Goal: Participate in discussion: Engage in conversation with other users on a specific topic

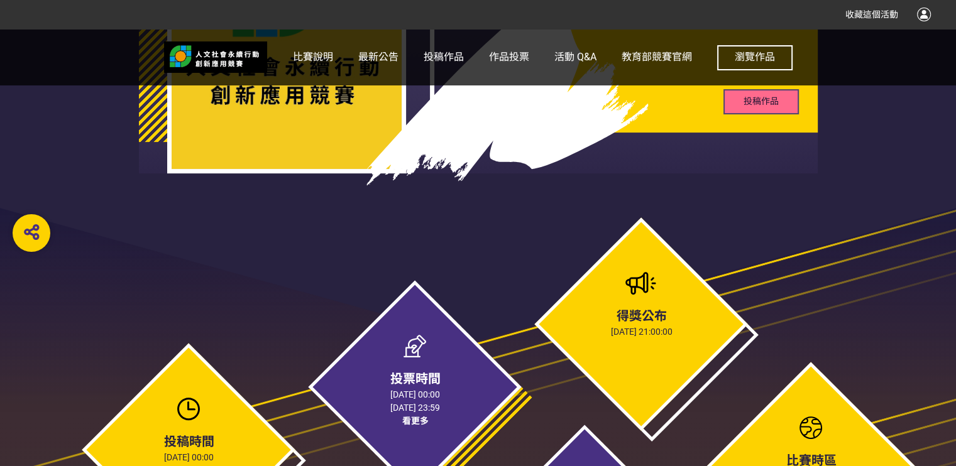
scroll to position [566, 0]
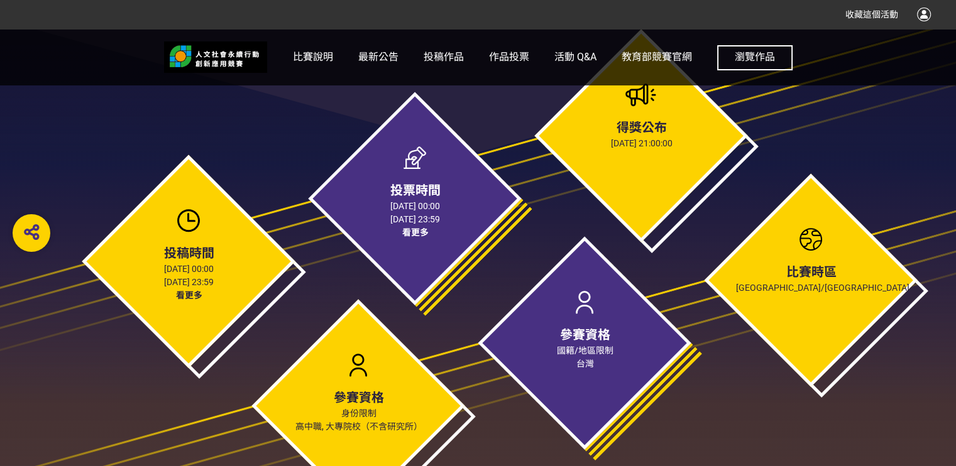
click at [176, 295] on span "看更多" at bounding box center [188, 295] width 26 height 10
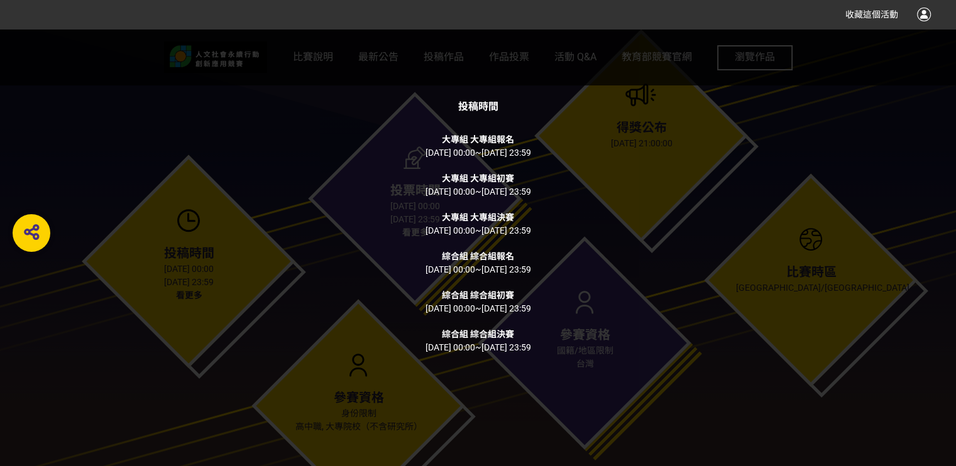
click at [287, 204] on div "投稿時間 大專組 大專組報名 [DATE] 00:00 ~ [DATE] 23:59 大專組 大專組初賽 [DATE] 00:00 ~ [DATE] 23:5…" at bounding box center [478, 233] width 956 height 466
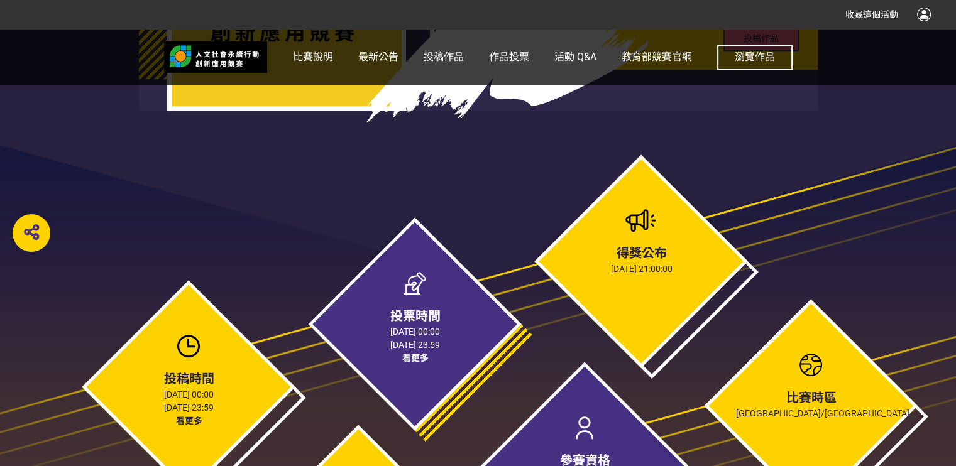
scroll to position [628, 0]
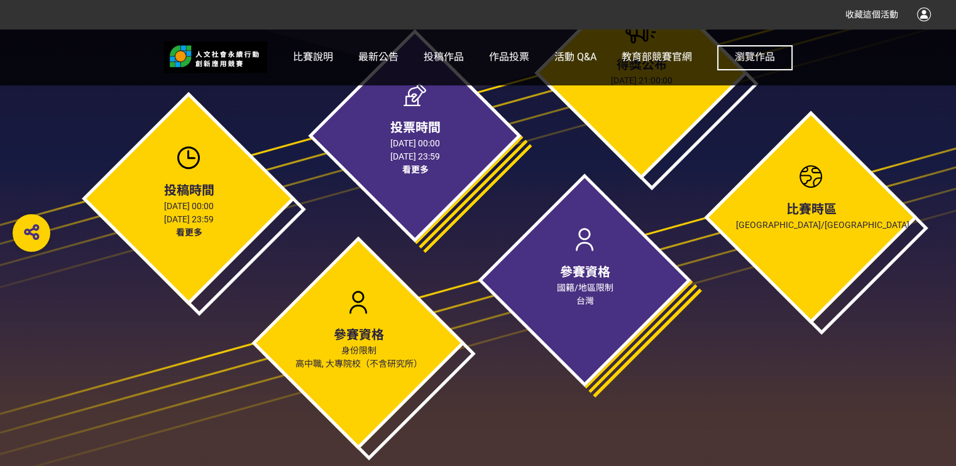
click at [189, 236] on span "看更多" at bounding box center [188, 232] width 26 height 10
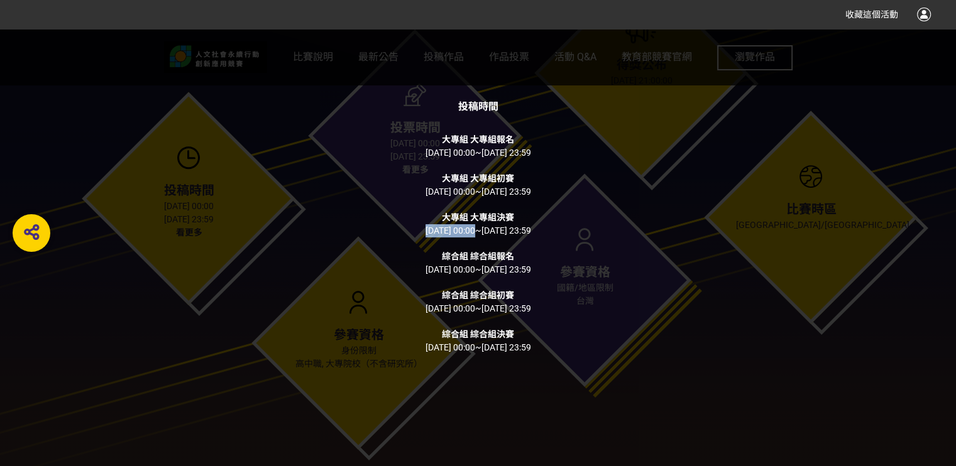
drag, startPoint x: 404, startPoint y: 232, endPoint x: 456, endPoint y: 228, distance: 52.3
click at [456, 228] on span "[DATE] 00:00" at bounding box center [450, 231] width 50 height 10
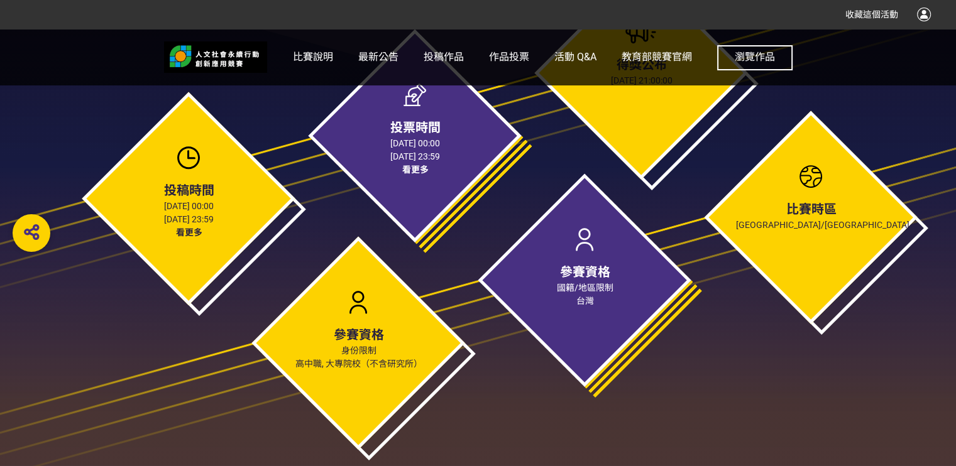
click at [190, 238] on div "投稿時間 [DATE] 00:00 [DATE] 23:59 看更多" at bounding box center [189, 199] width 214 height 214
click at [190, 230] on span "看更多" at bounding box center [188, 232] width 26 height 10
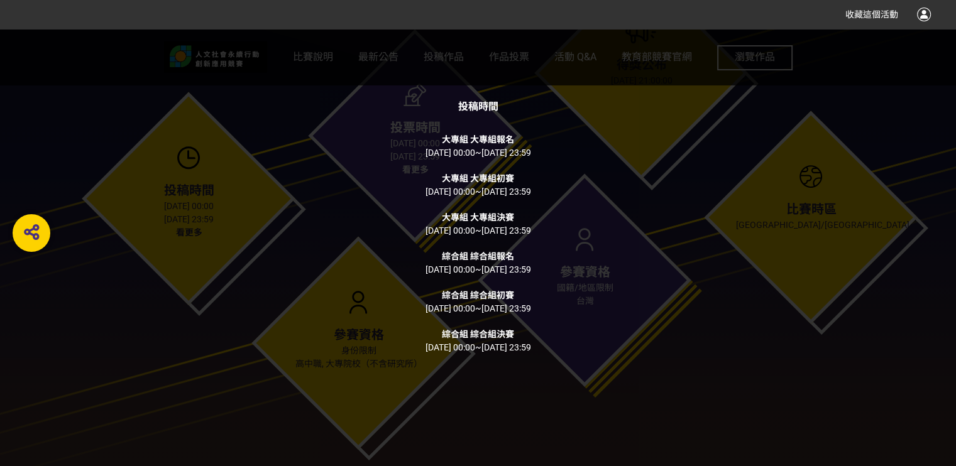
click at [294, 169] on div "投稿時間 大專組 大專組報名 [DATE] 00:00 ~ [DATE] 23:59 大專組 大專組初賽 [DATE] 00:00 ~ [DATE] 23:5…" at bounding box center [478, 233] width 956 height 466
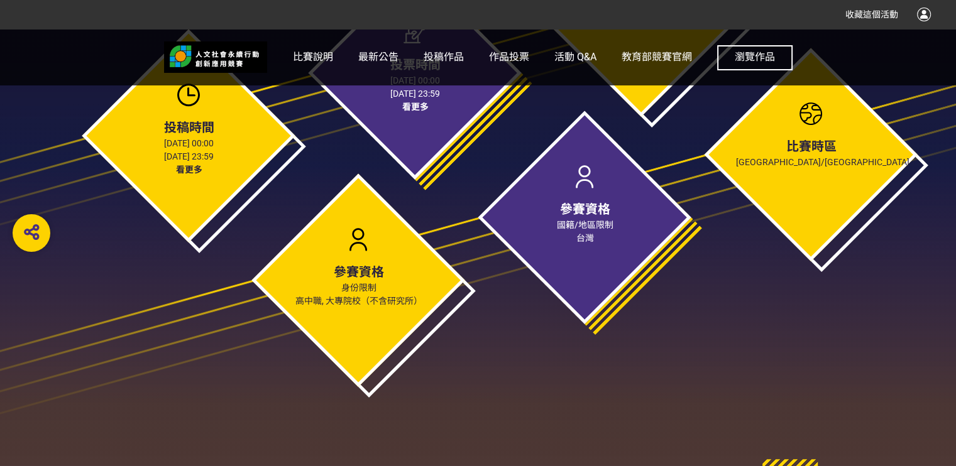
scroll to position [628, 0]
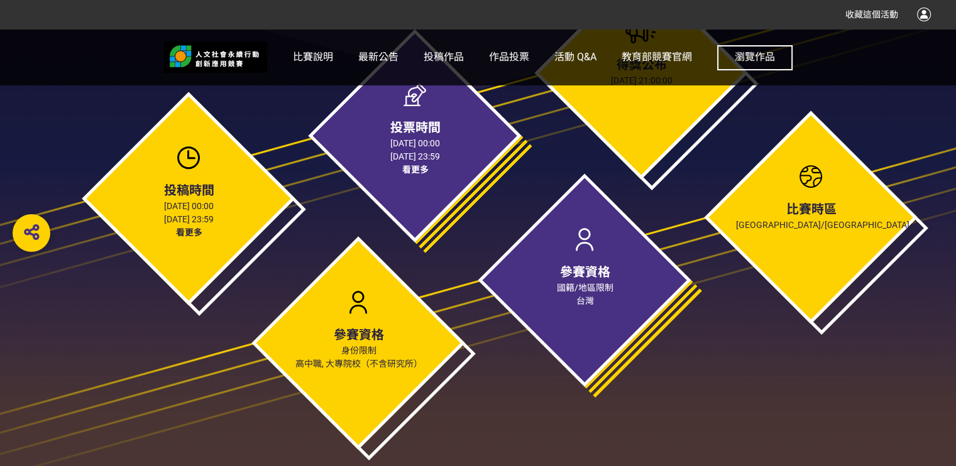
click at [180, 229] on span "看更多" at bounding box center [188, 232] width 26 height 10
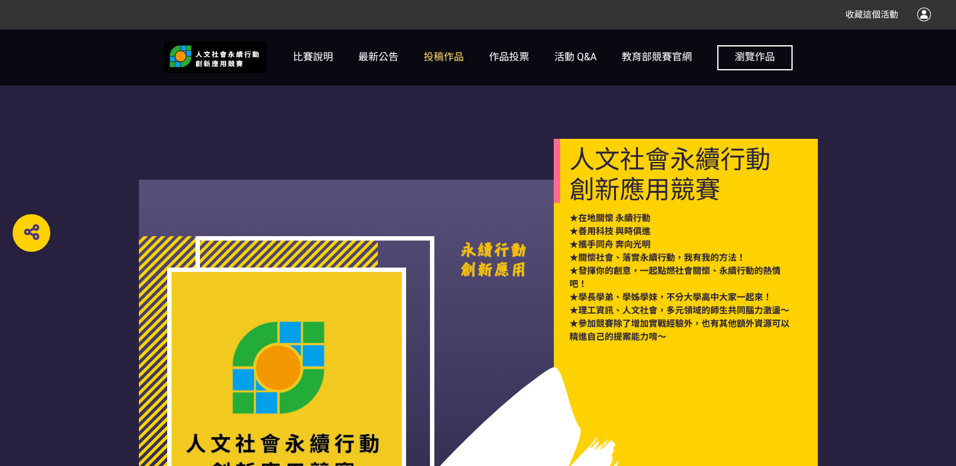
click at [437, 56] on span "投稿作品" at bounding box center [444, 57] width 40 height 12
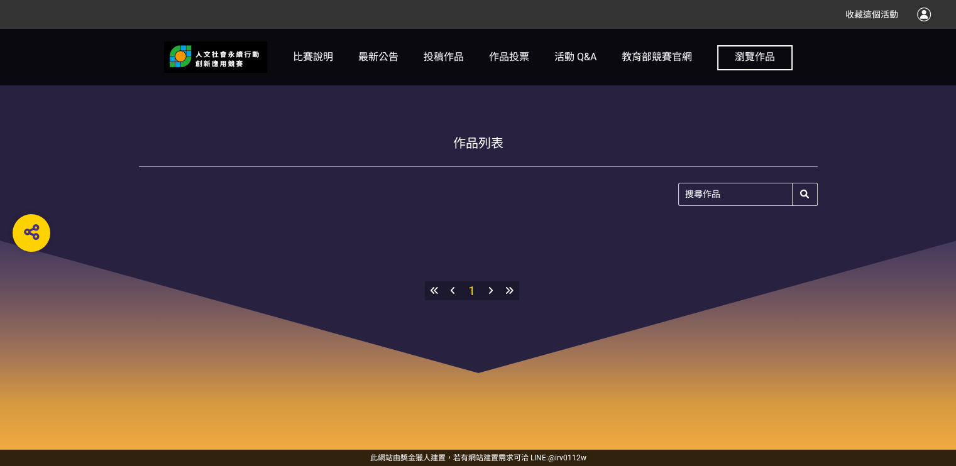
click at [708, 198] on input "search" at bounding box center [748, 194] width 138 height 22
type input "路"
type input "綠"
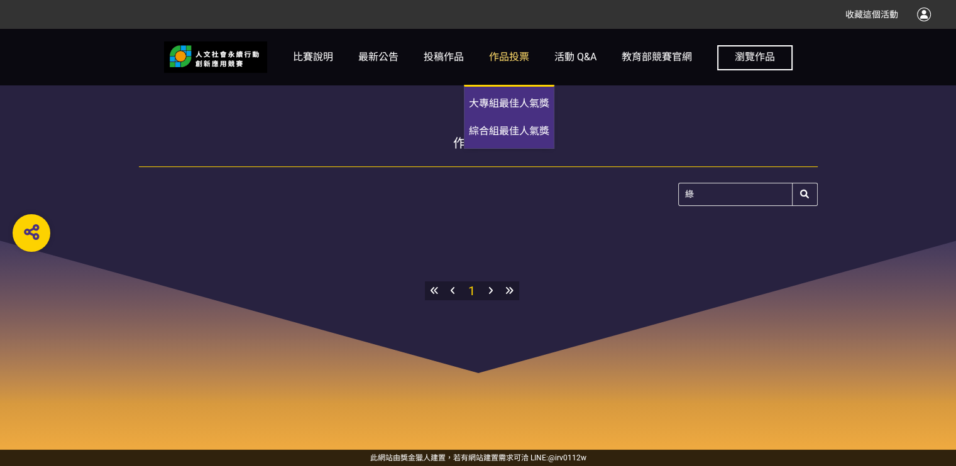
click at [522, 56] on span "作品投票" at bounding box center [509, 57] width 40 height 12
click at [528, 133] on span "綜合組最佳人氣獎" at bounding box center [509, 131] width 80 height 12
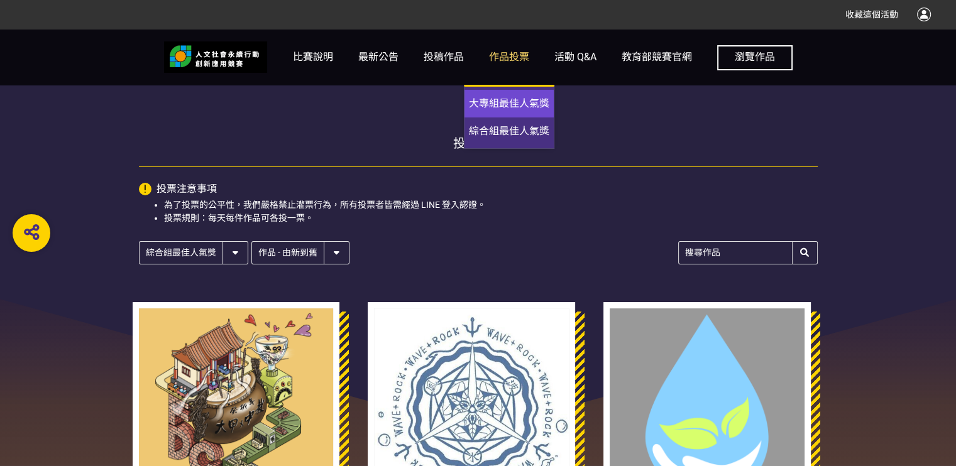
click at [518, 97] on span "大專組最佳人氣獎" at bounding box center [509, 103] width 80 height 12
select select "13027"
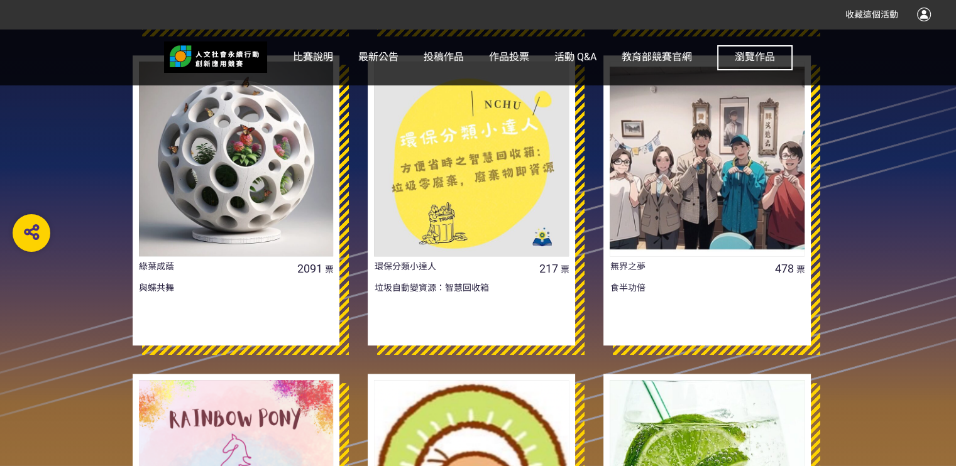
scroll to position [440, 0]
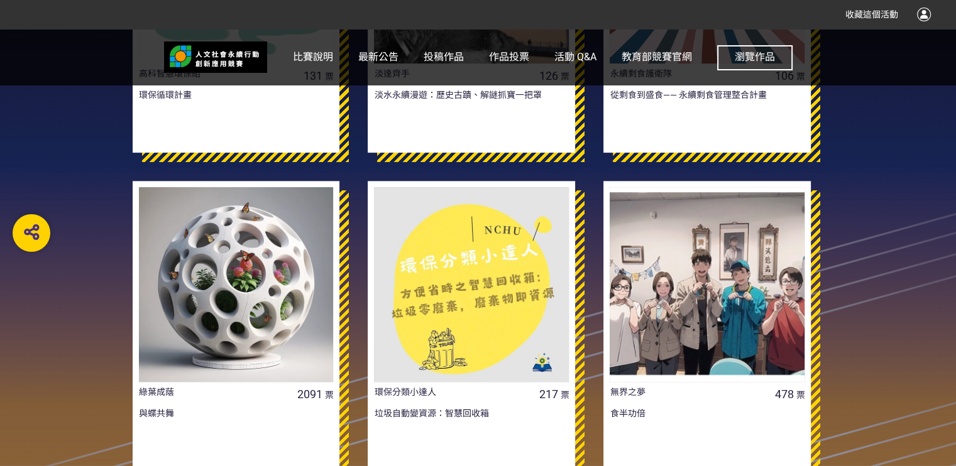
click at [217, 313] on div at bounding box center [236, 284] width 195 height 195
